Goal: Information Seeking & Learning: Learn about a topic

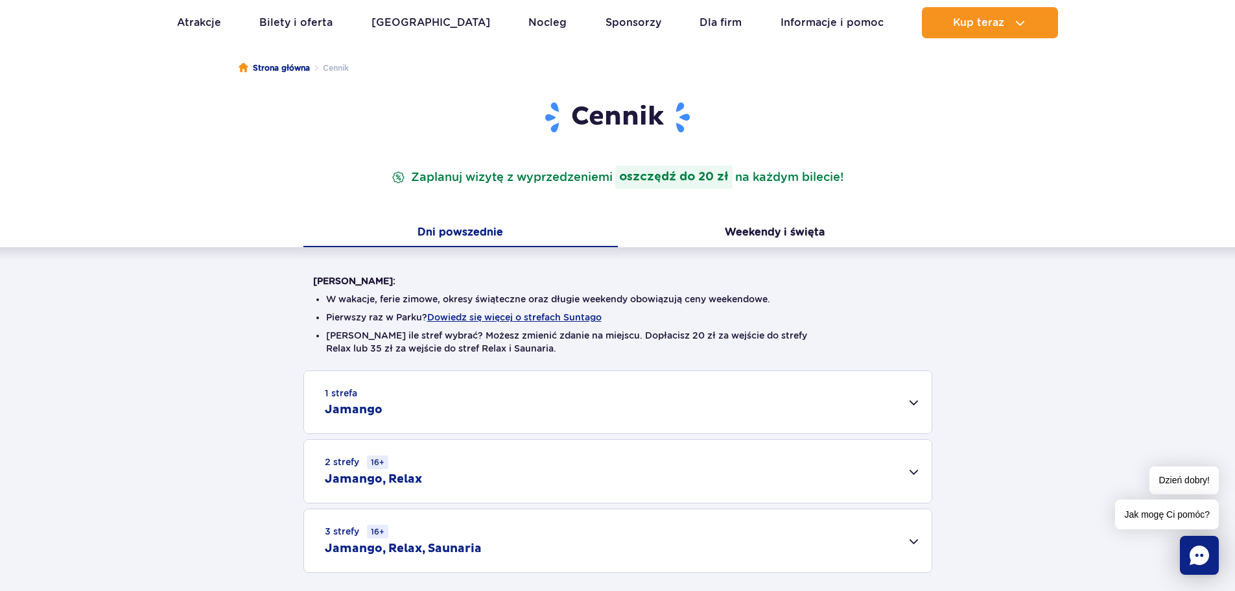
scroll to position [259, 0]
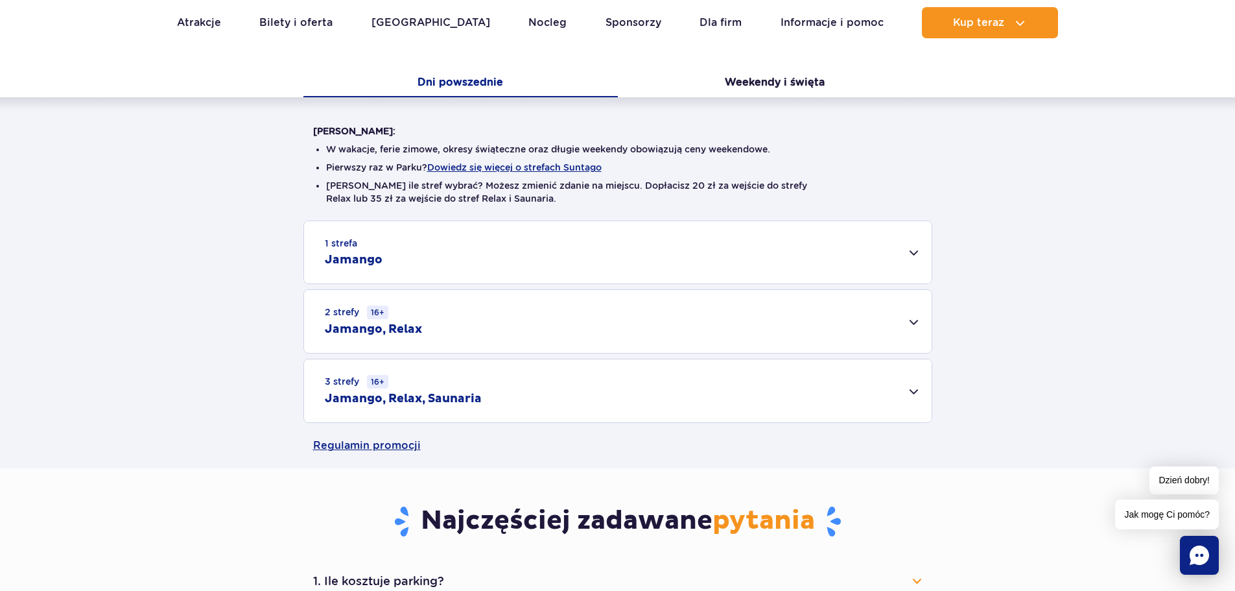
click at [416, 248] on div "1 strefa Jamango" at bounding box center [618, 252] width 628 height 62
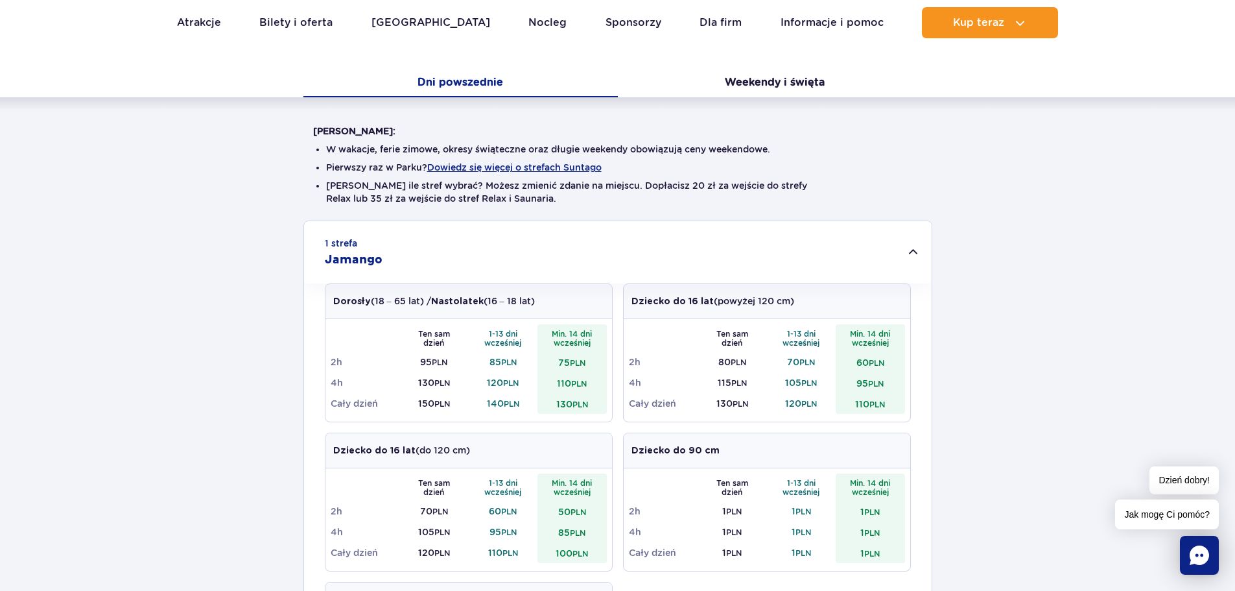
click at [517, 169] on button "Dowiedz się więcej o strefach Suntago" at bounding box center [514, 167] width 174 height 10
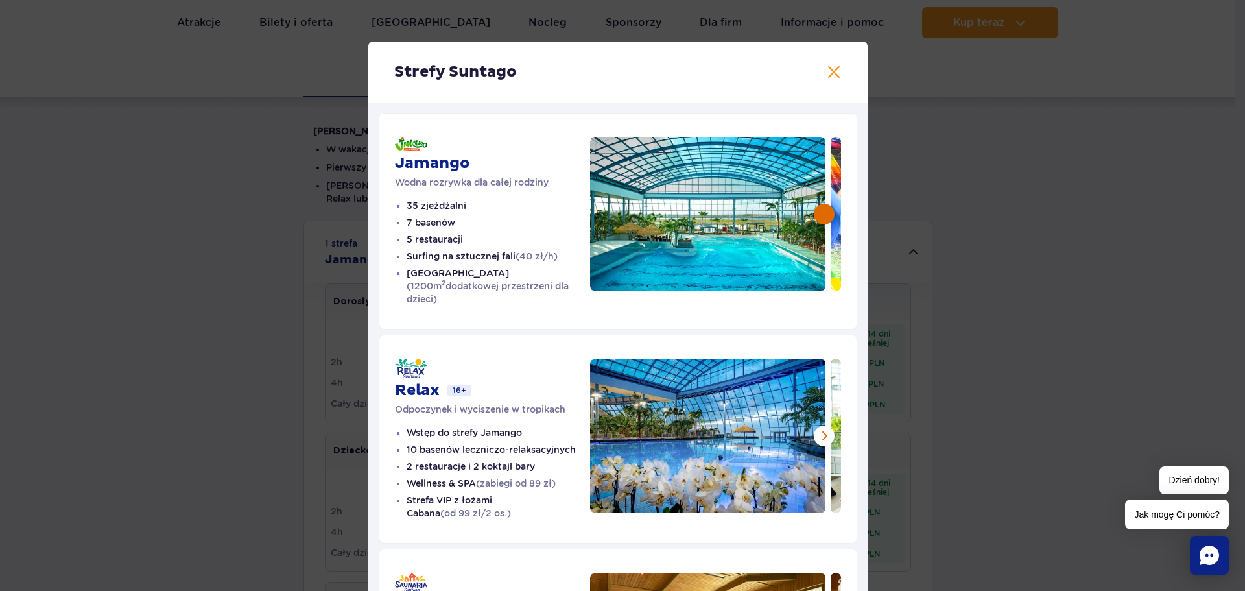
click at [818, 213] on button at bounding box center [824, 214] width 21 height 21
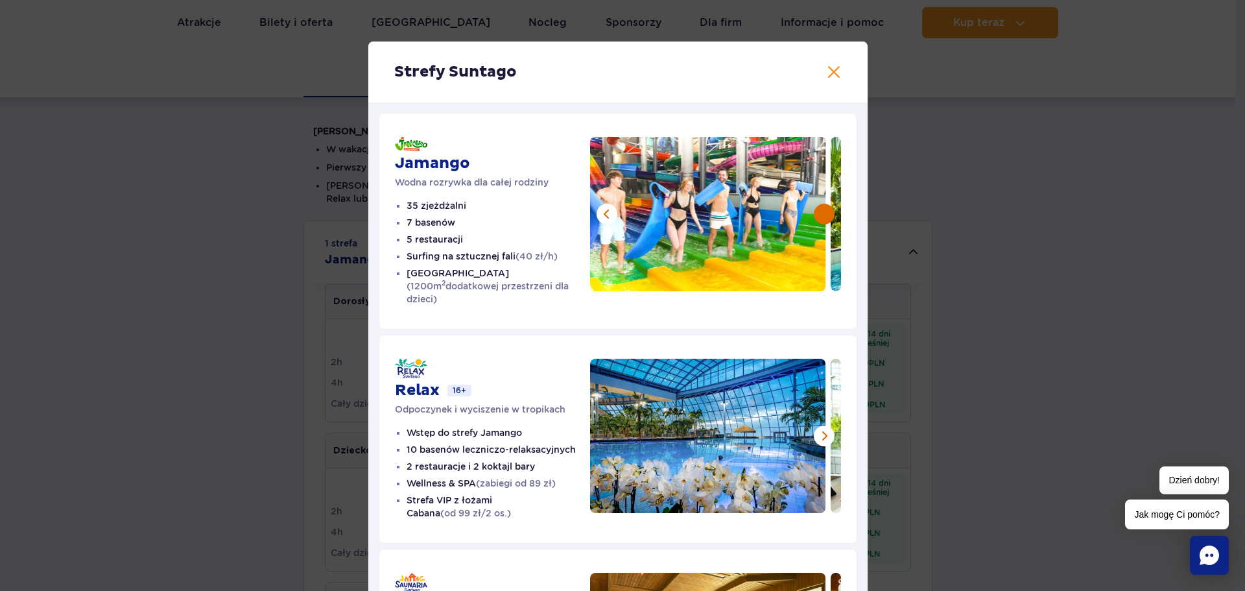
click at [818, 213] on button at bounding box center [824, 214] width 21 height 21
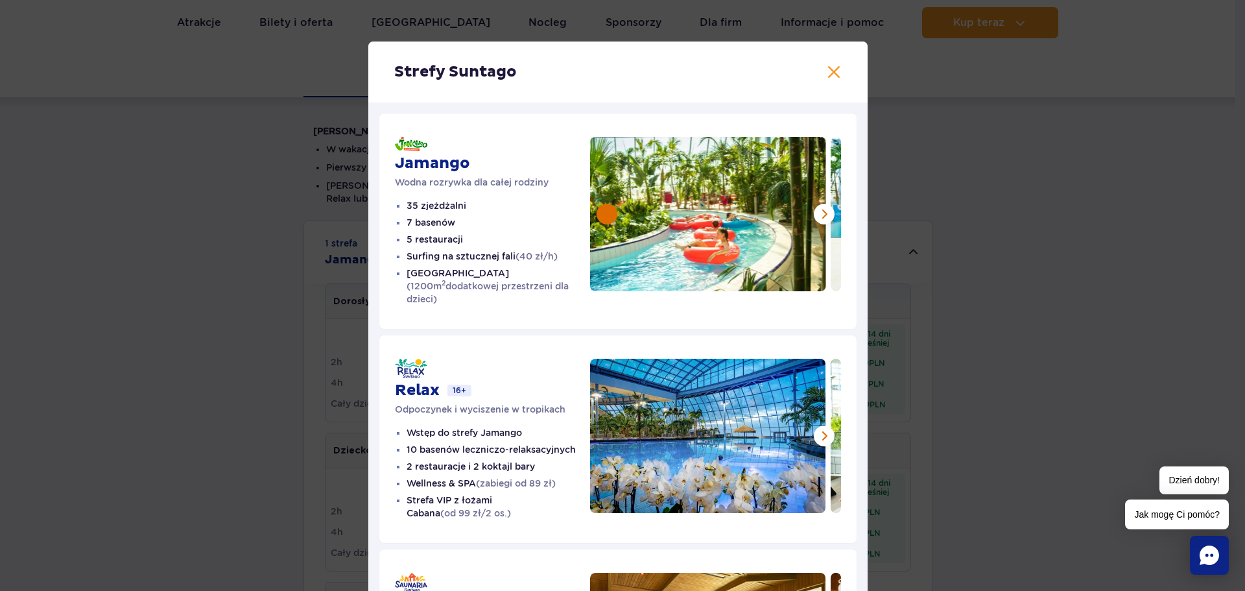
click at [597, 212] on button at bounding box center [607, 214] width 21 height 21
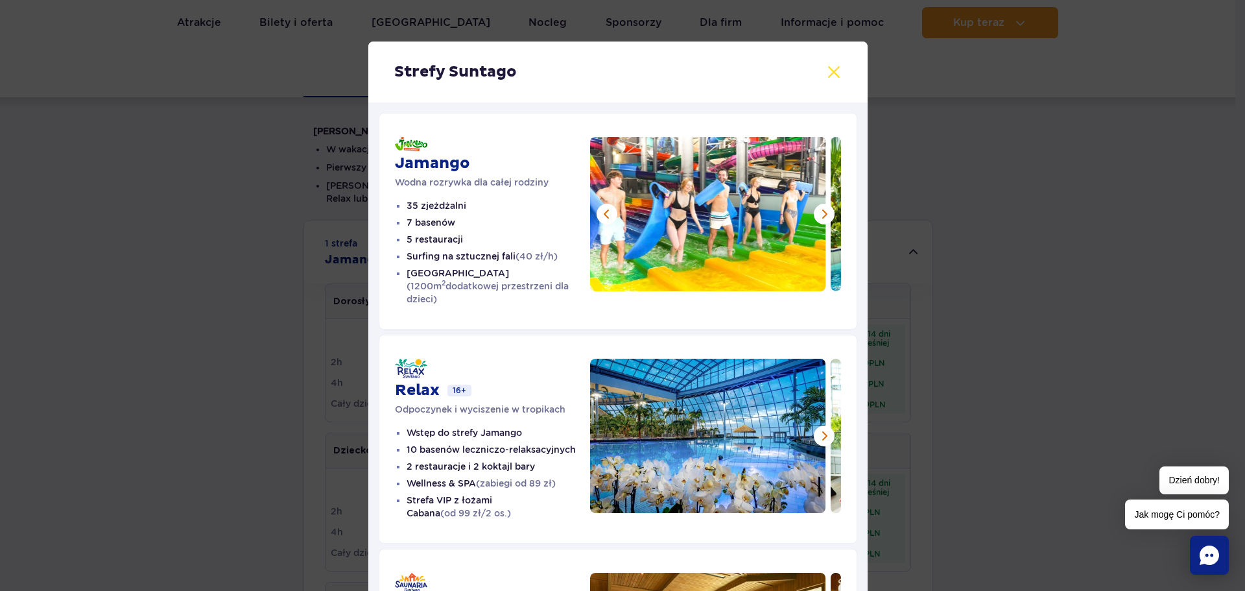
click at [826, 73] on button at bounding box center [834, 72] width 16 height 16
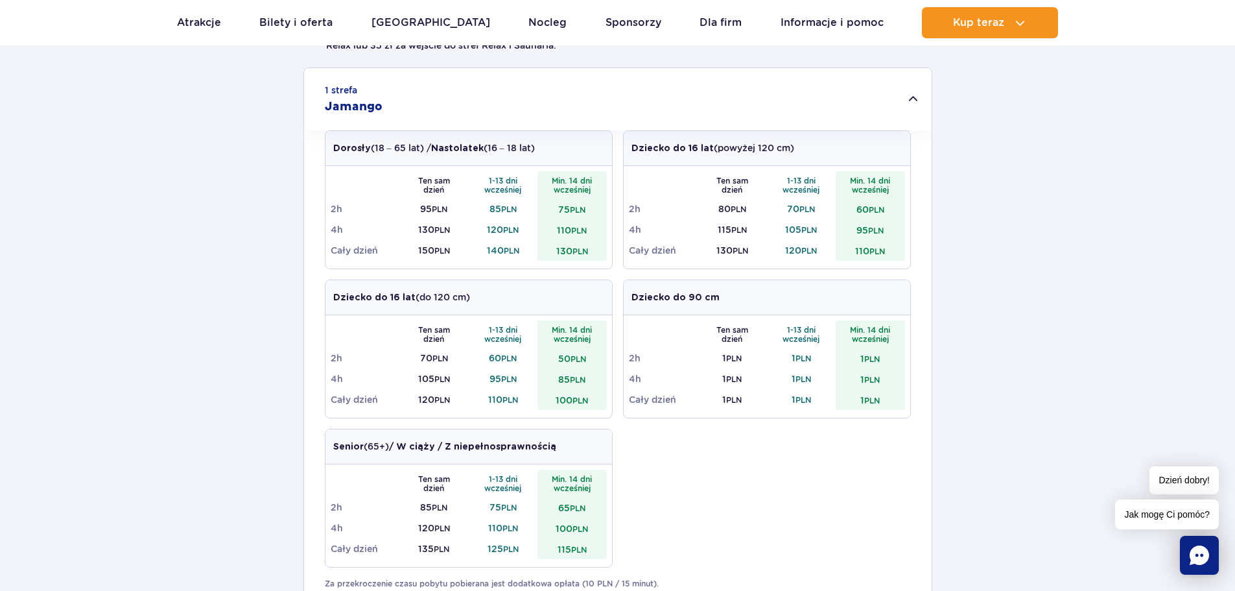
scroll to position [389, 0]
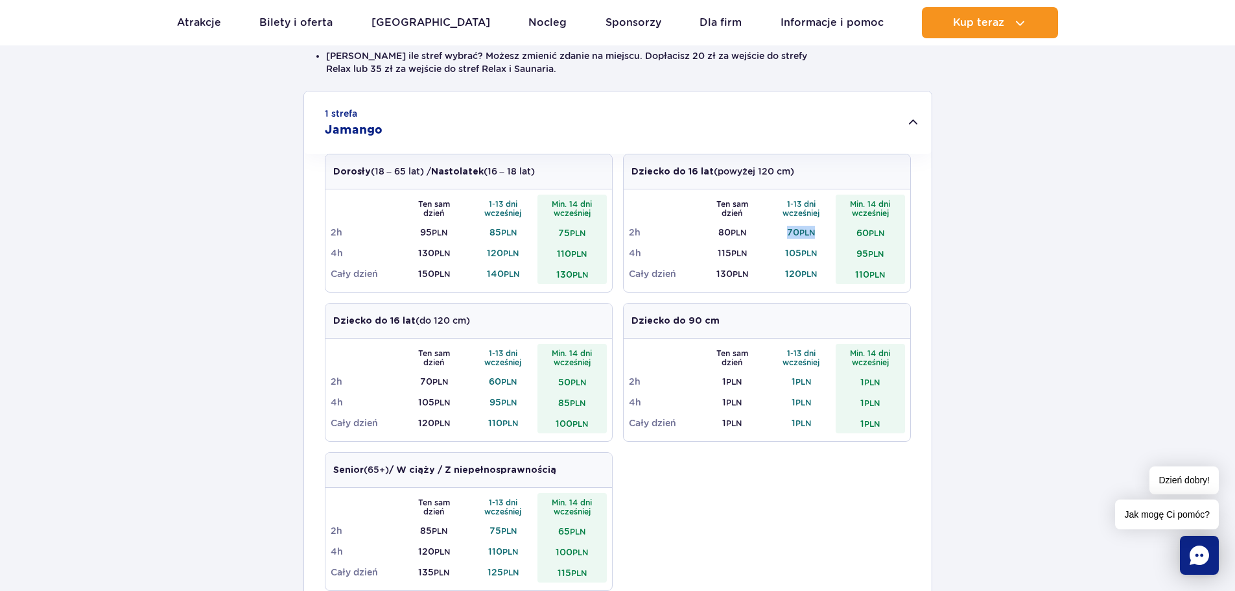
drag, startPoint x: 807, startPoint y: 231, endPoint x: 823, endPoint y: 232, distance: 15.6
click at [823, 232] on td "70 PLN" at bounding box center [801, 232] width 69 height 21
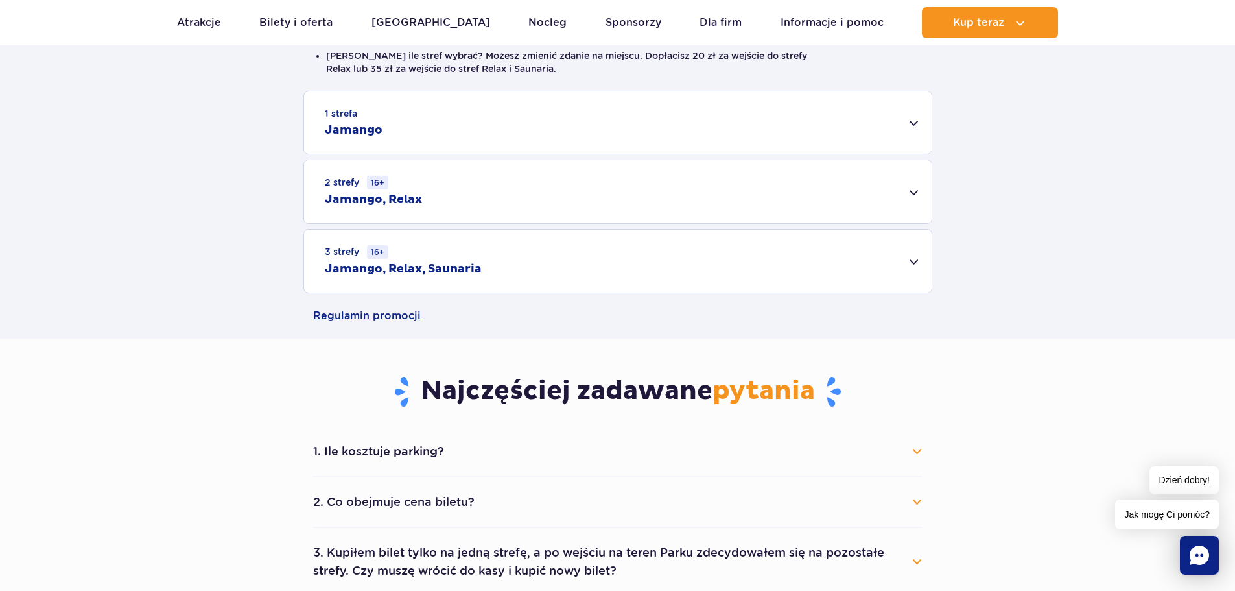
click at [674, 132] on div "1 strefa Jamango" at bounding box center [618, 122] width 628 height 62
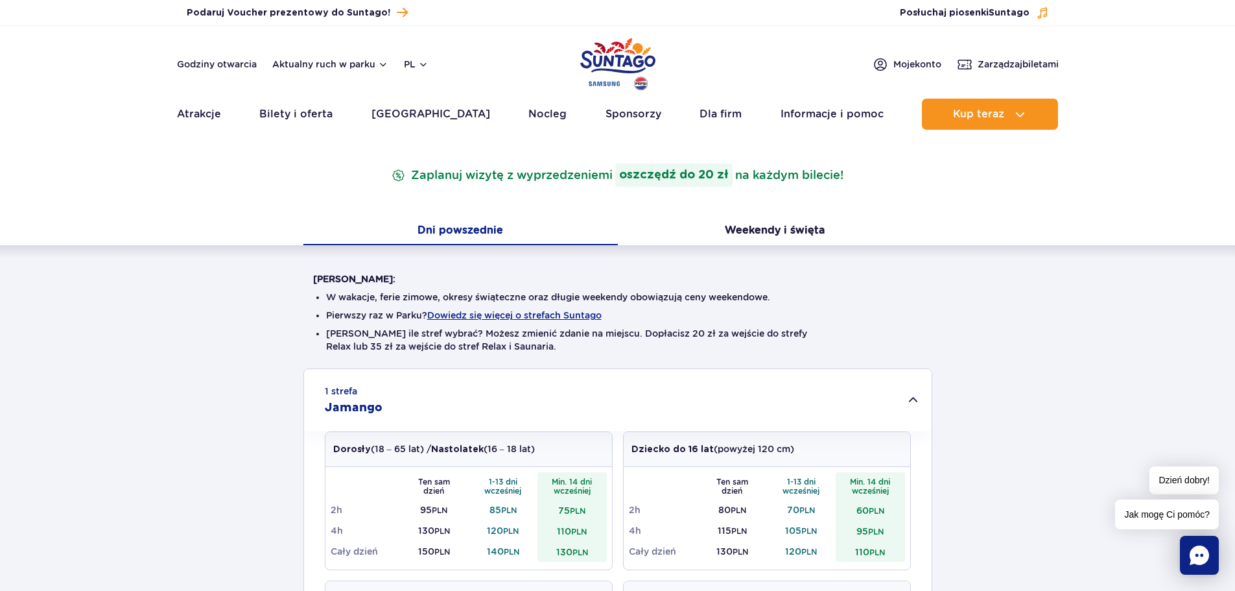
scroll to position [0, 0]
